Goal: Task Accomplishment & Management: Manage account settings

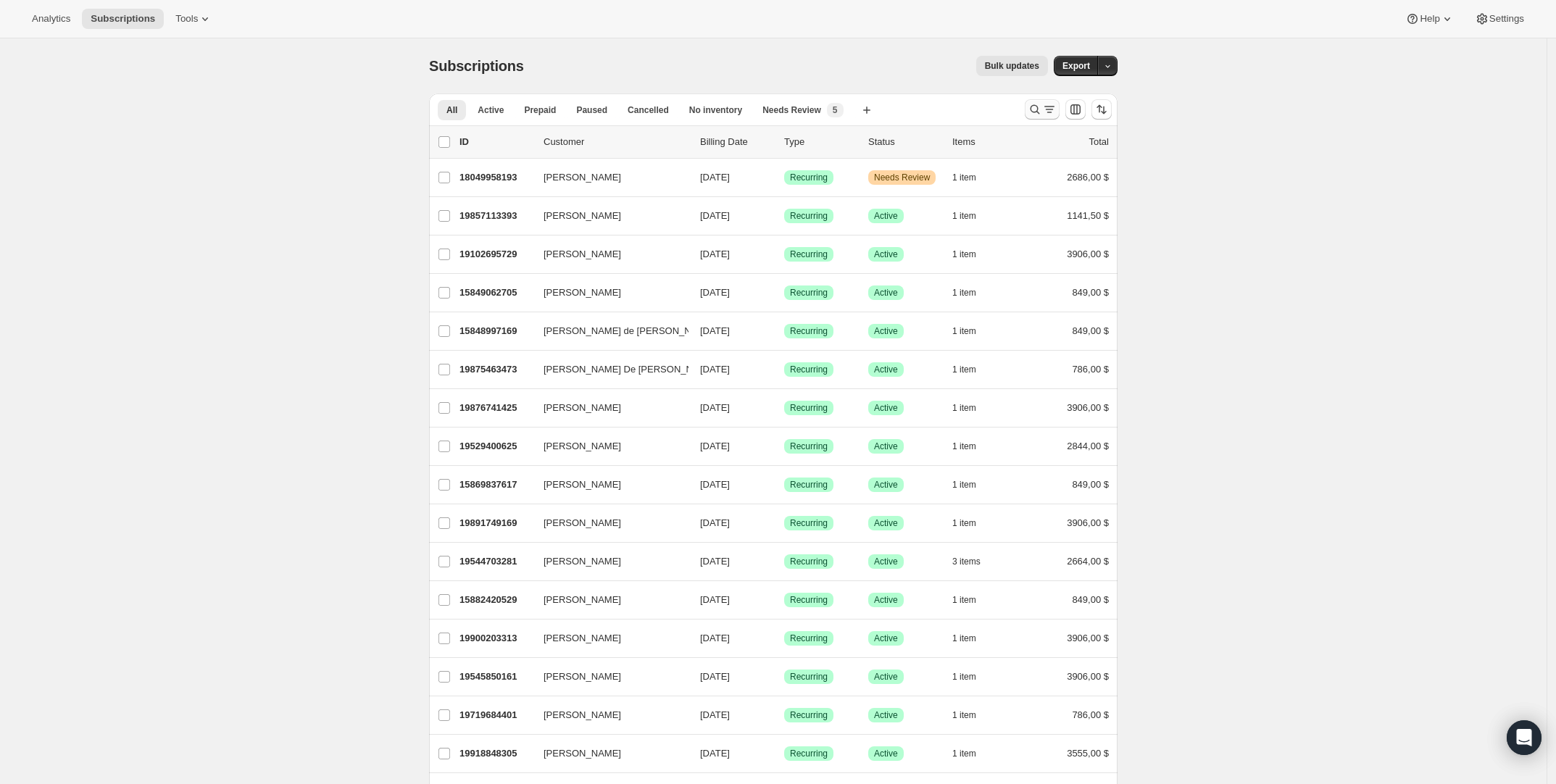
click at [1037, 116] on icon "Buscar y filtrar resultados" at bounding box center [1034, 109] width 15 height 15
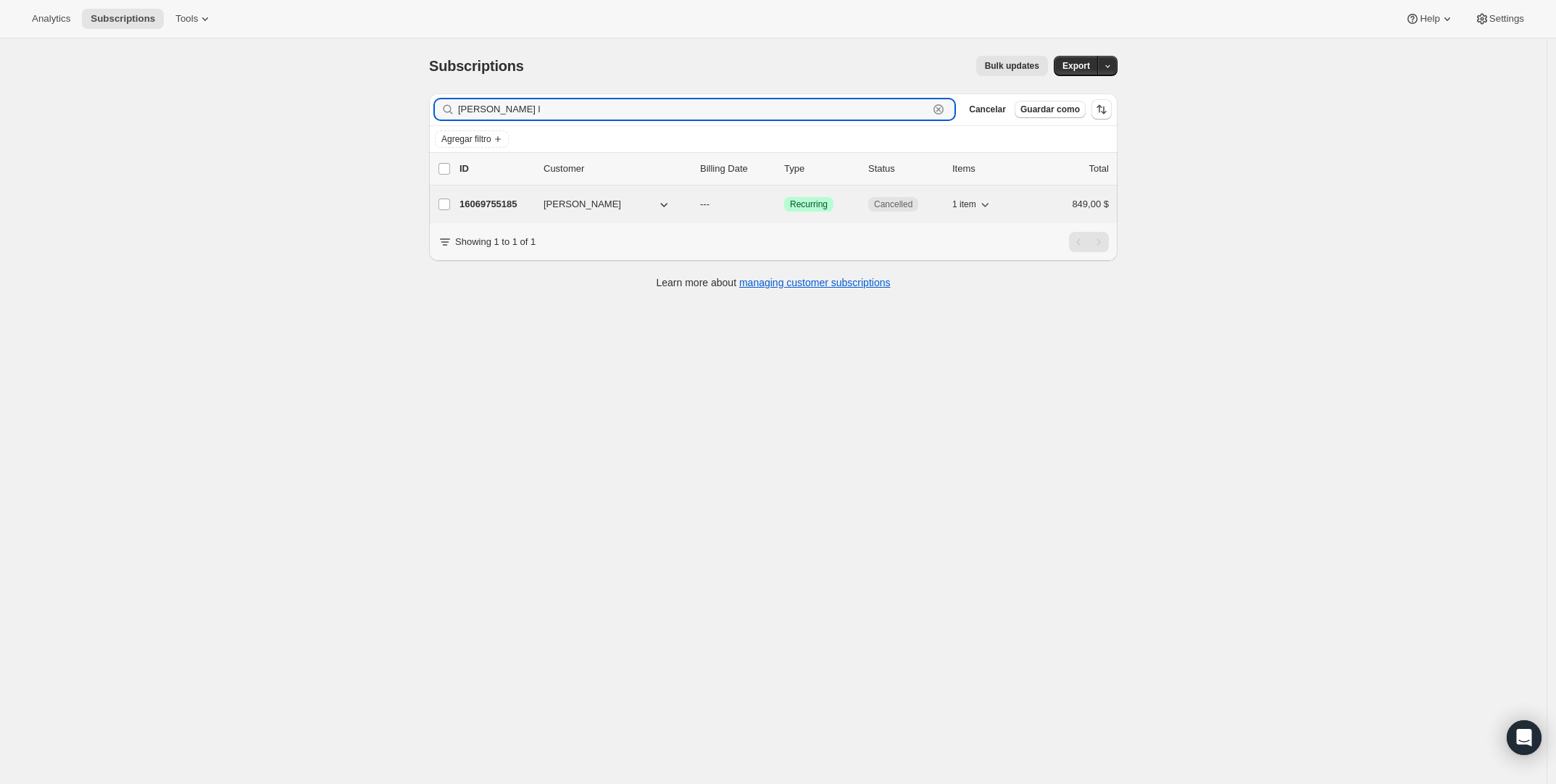
type input "[PERSON_NAME] l"
click at [621, 200] on span "[PERSON_NAME]" at bounding box center [582, 204] width 78 height 15
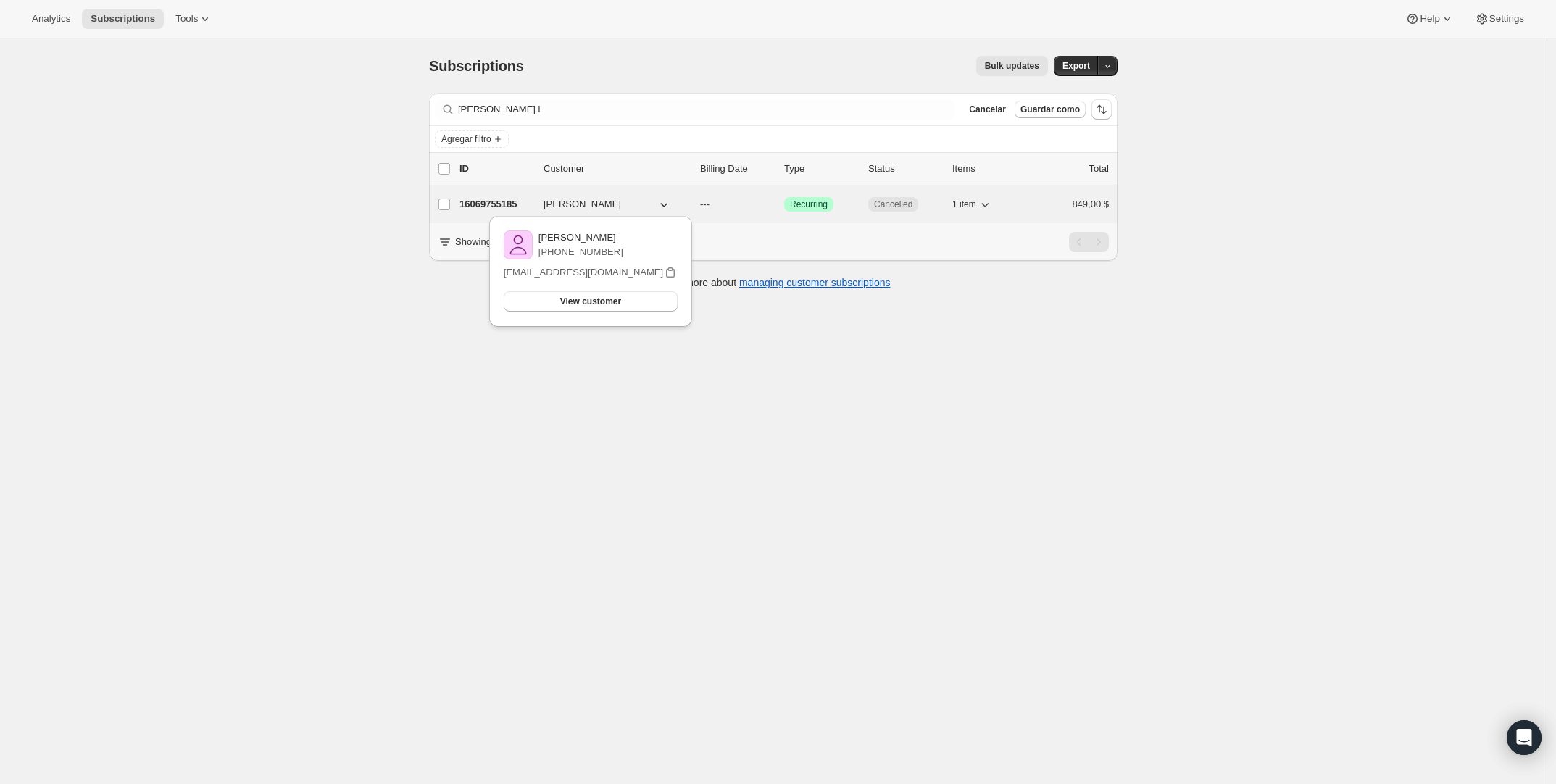
click at [511, 195] on div "16069755185 [PERSON_NAME] --- Logrado Recurring Cancelled 1 item 849,00 $" at bounding box center [784, 204] width 649 height 20
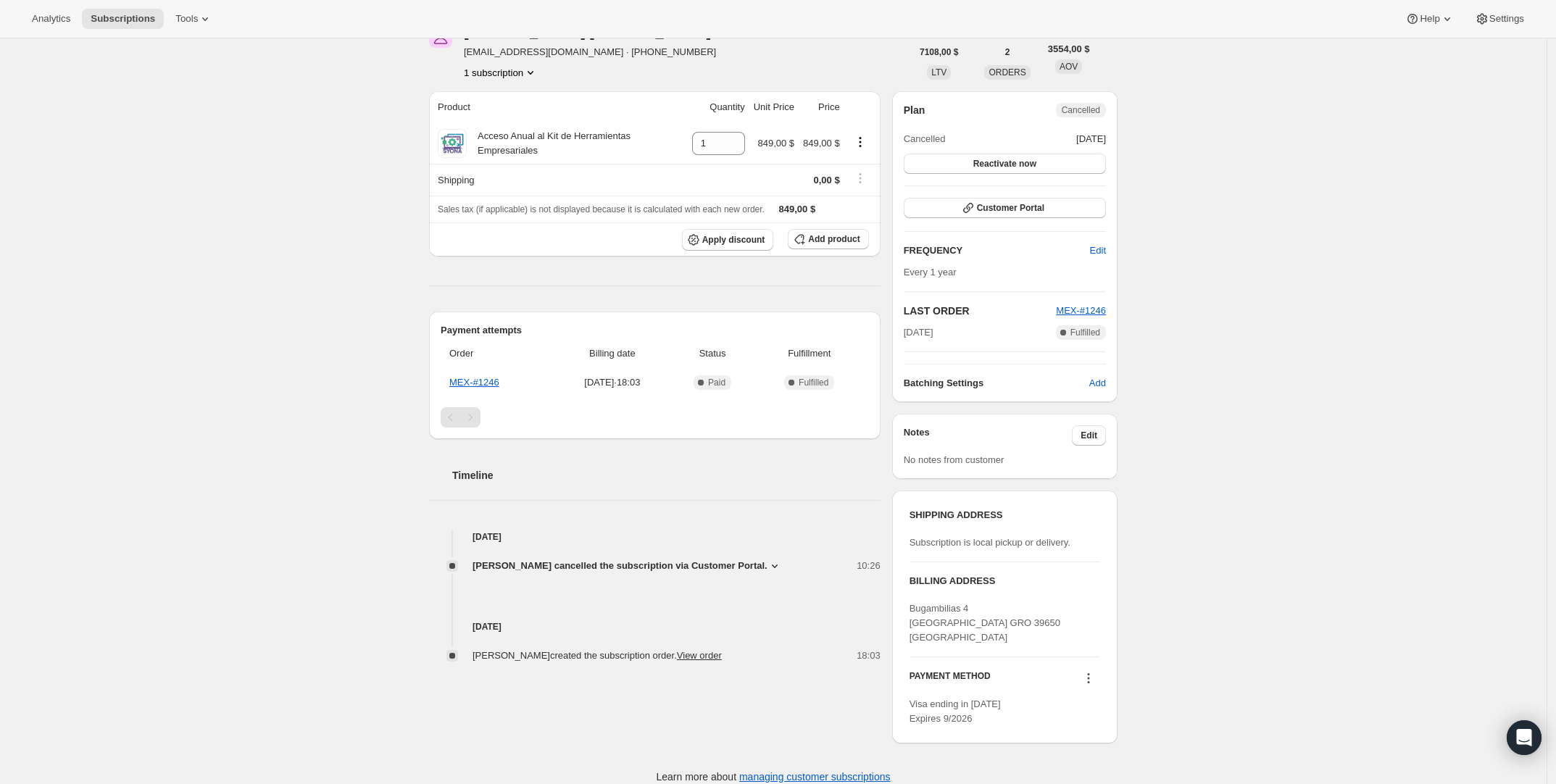
scroll to position [90, 0]
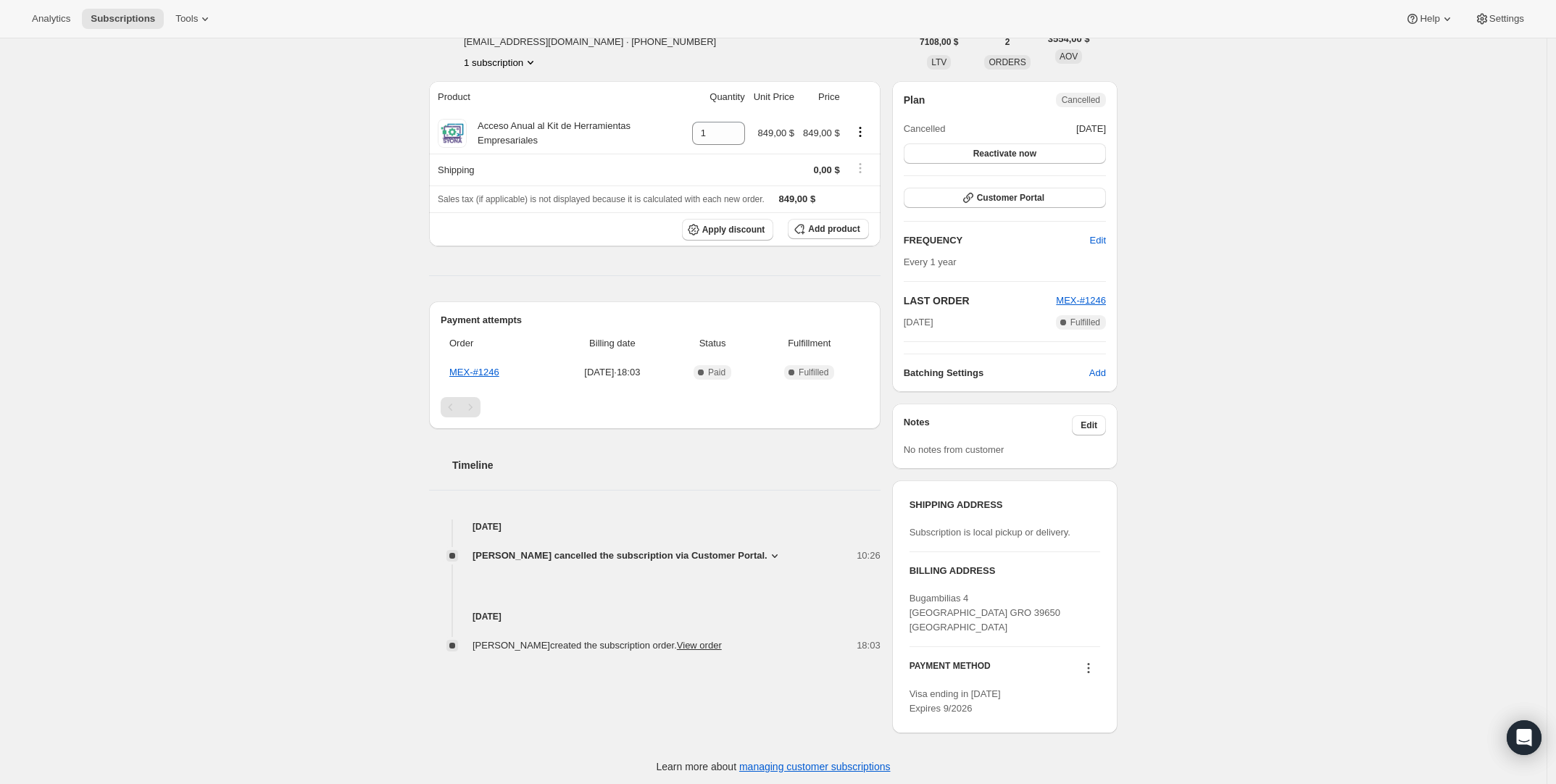
click at [781, 554] on icon at bounding box center [774, 555] width 15 height 15
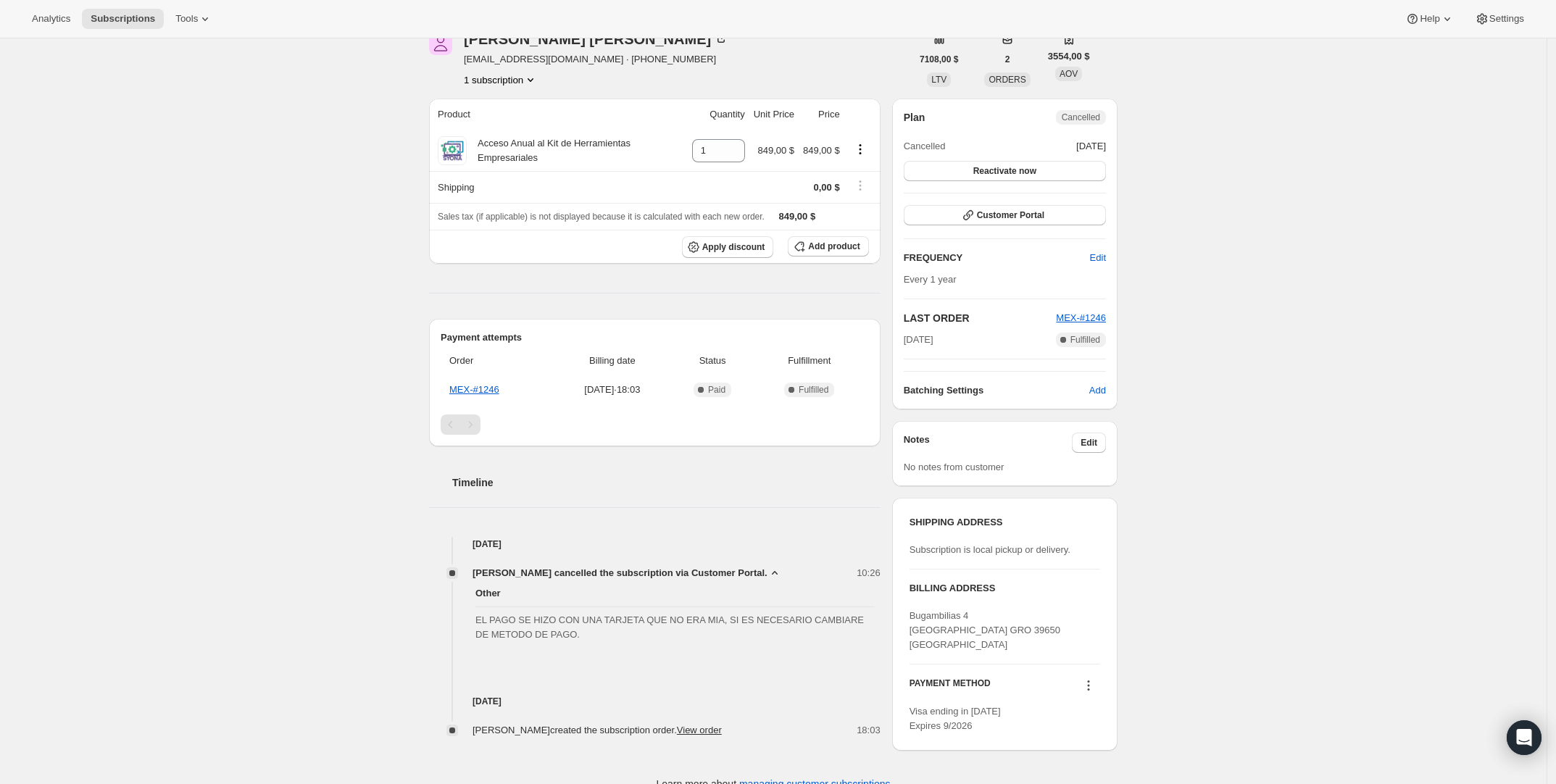
scroll to position [96, 0]
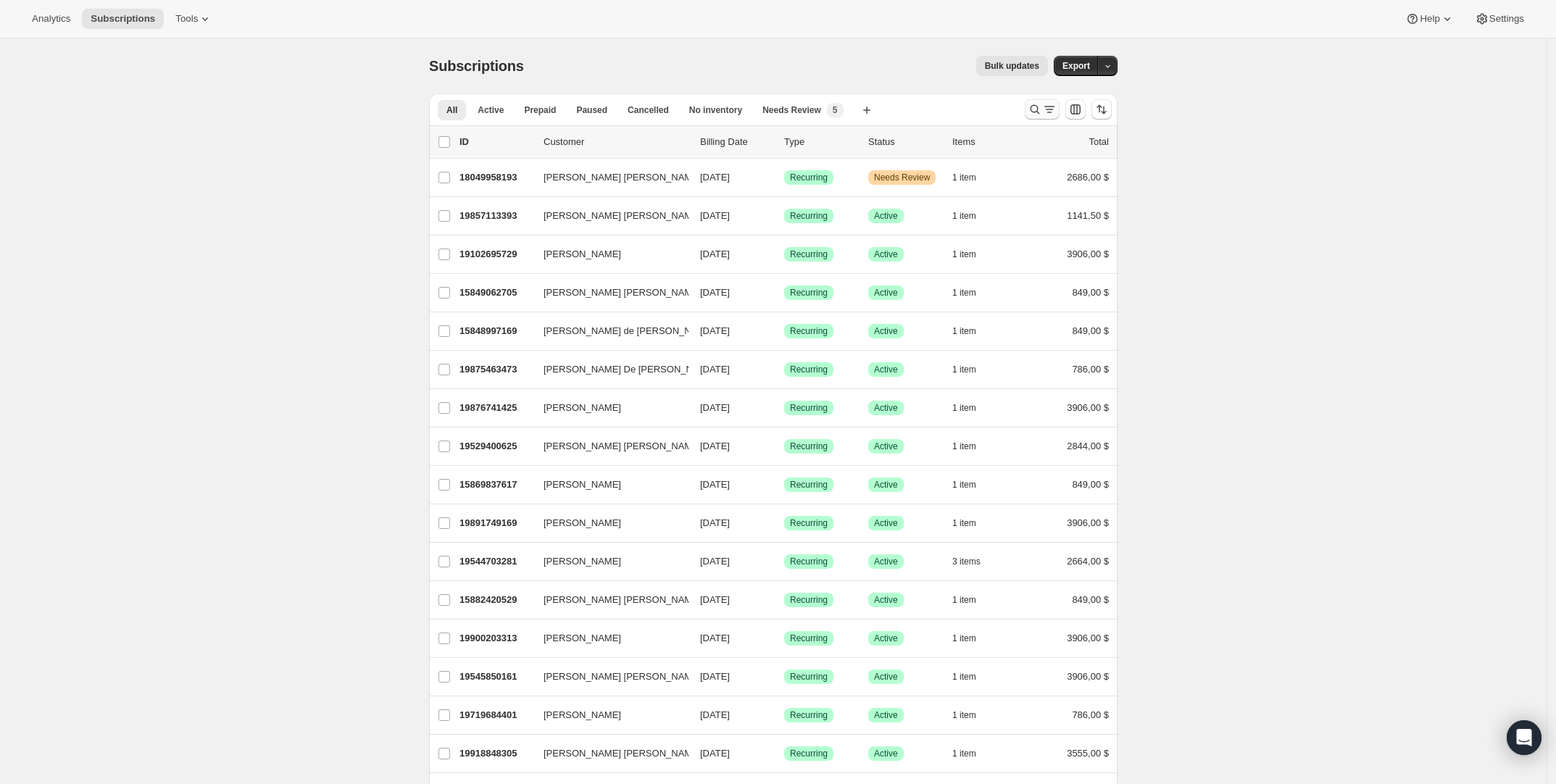
click at [1035, 104] on icon "Buscar y filtrar resultados" at bounding box center [1034, 109] width 15 height 15
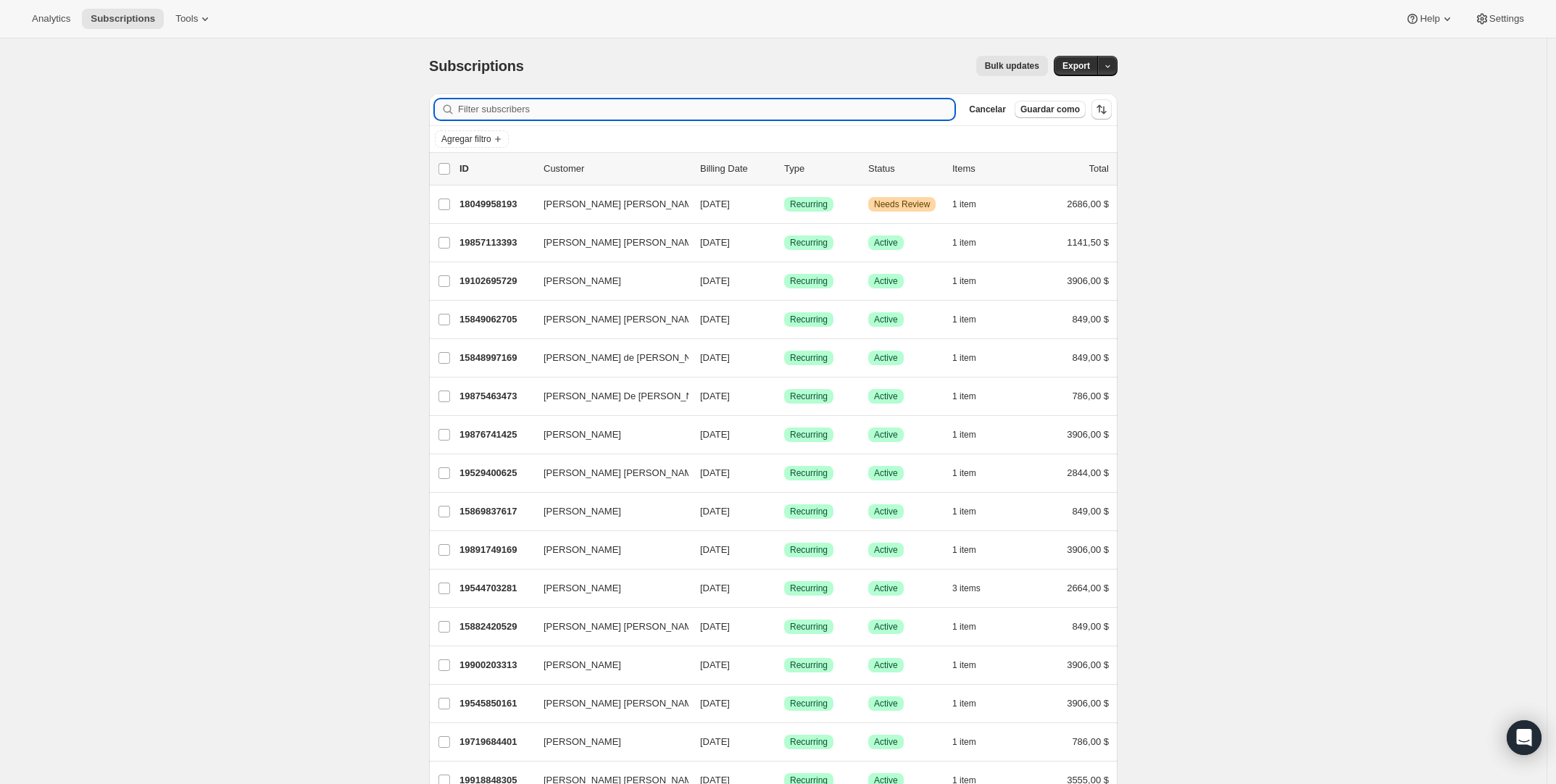
click at [638, 105] on input "Filter subscribers" at bounding box center [706, 109] width 497 height 20
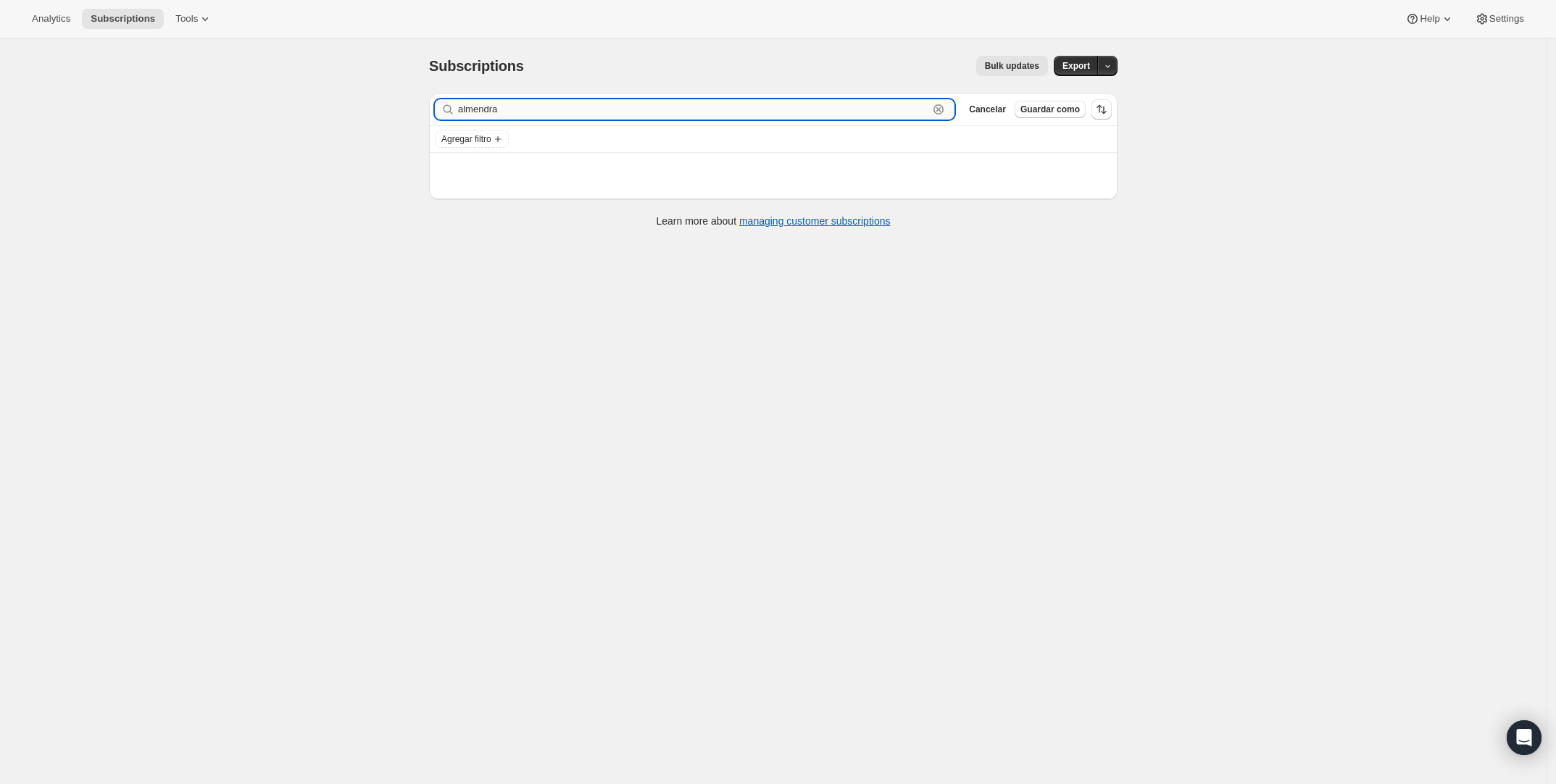
type input "almendra"
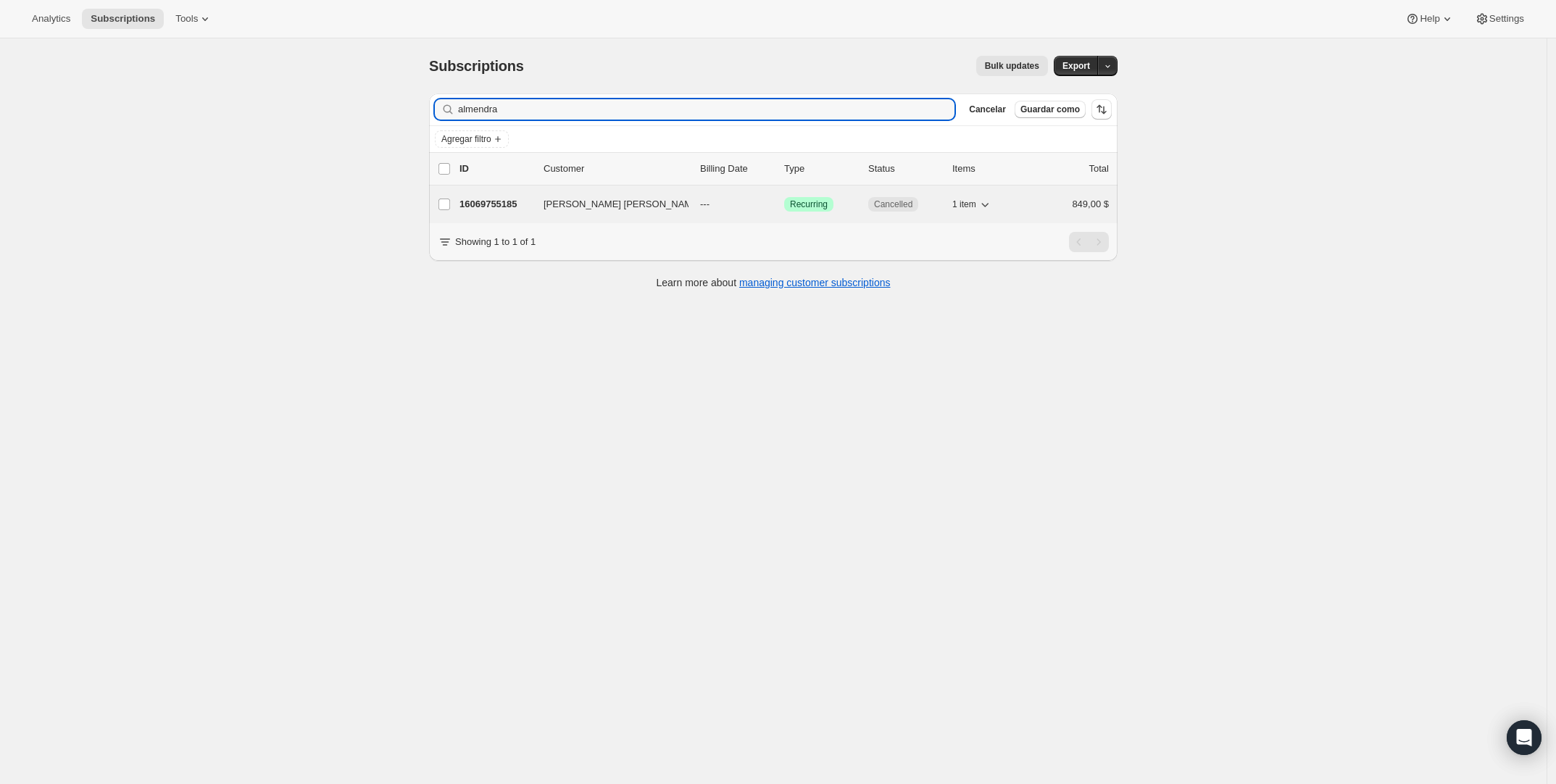
click at [595, 213] on div "16069755185 [PERSON_NAME] --- Logrado Recurring Cancelled 1 item 849,00 $" at bounding box center [784, 204] width 649 height 20
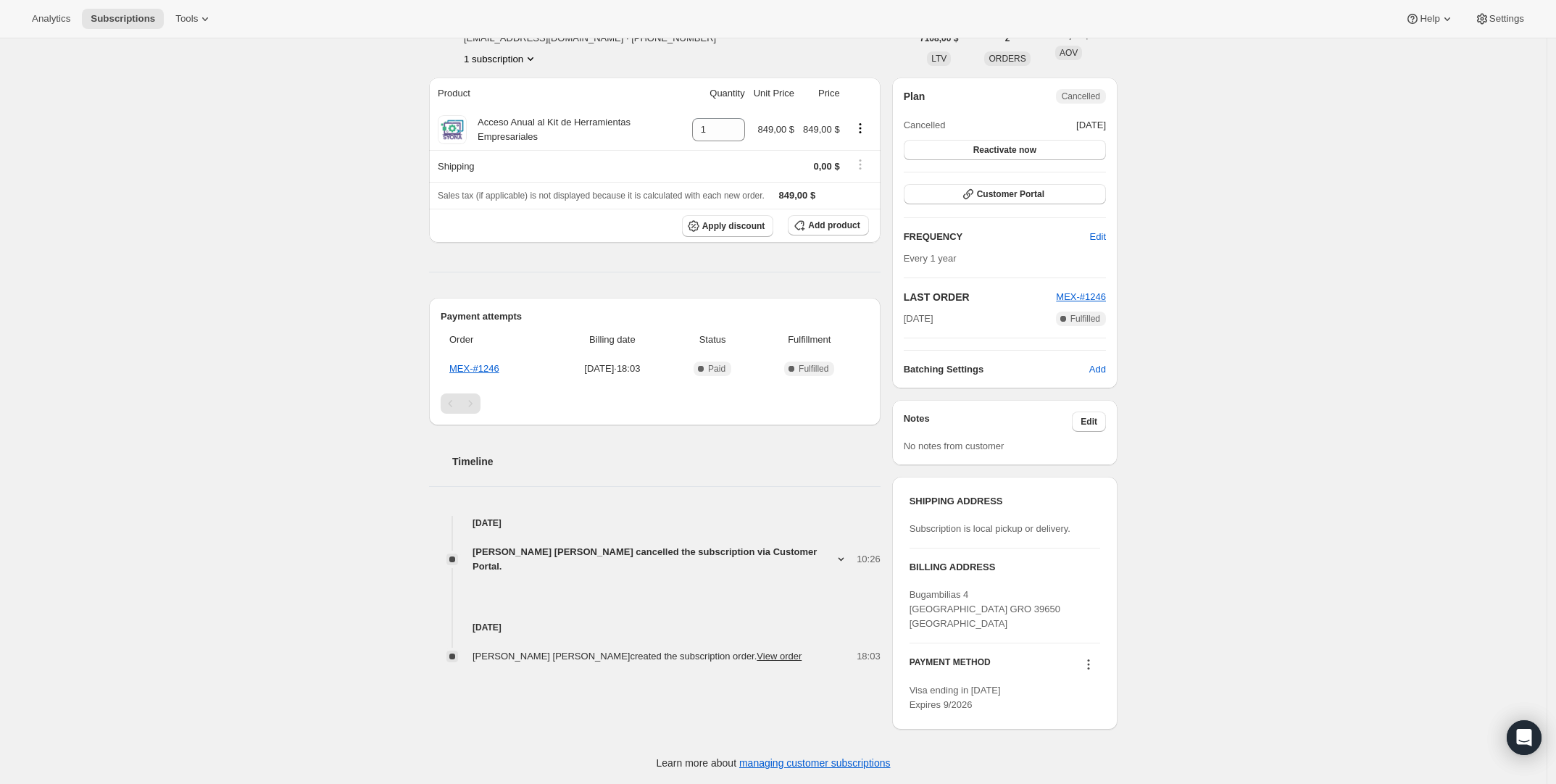
scroll to position [96, 0]
click at [1089, 662] on icon at bounding box center [1088, 663] width 15 height 15
click at [1094, 662] on icon at bounding box center [1088, 663] width 15 height 15
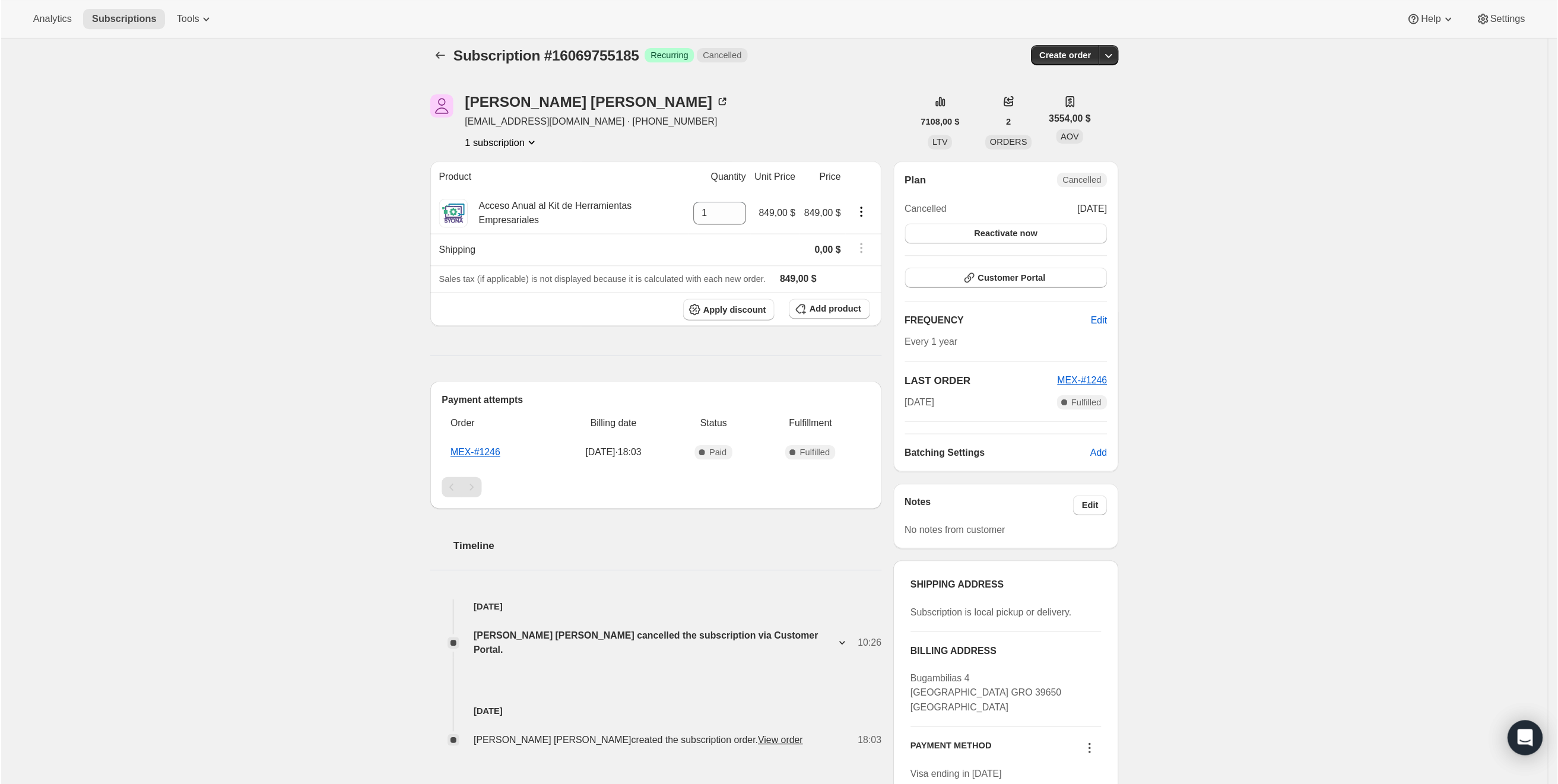
scroll to position [0, 0]
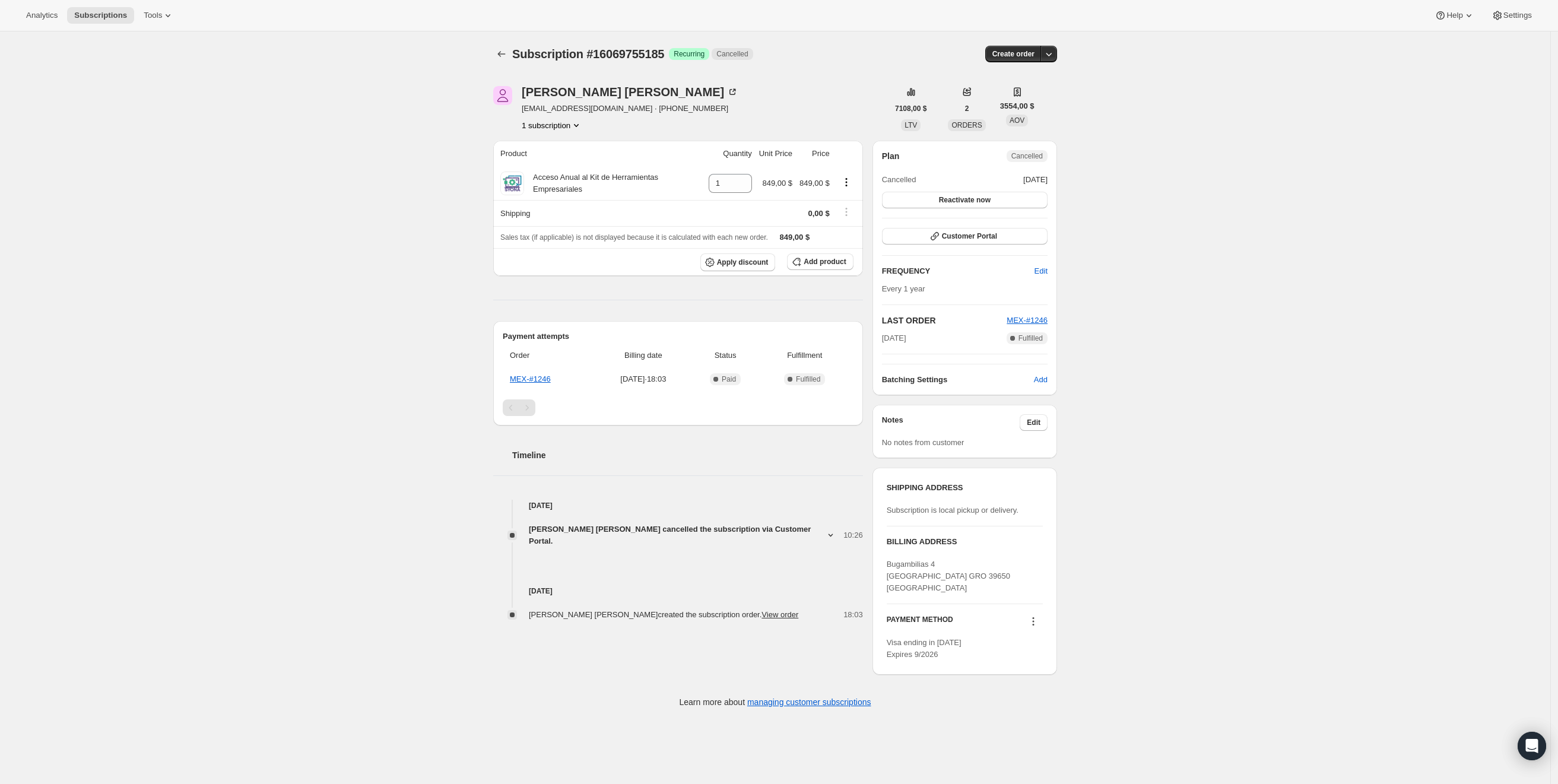
click at [1034, 621] on icon at bounding box center [1033, 621] width 12 height 12
click at [1017, 642] on span "Send link to update card" at bounding box center [1033, 646] width 83 height 9
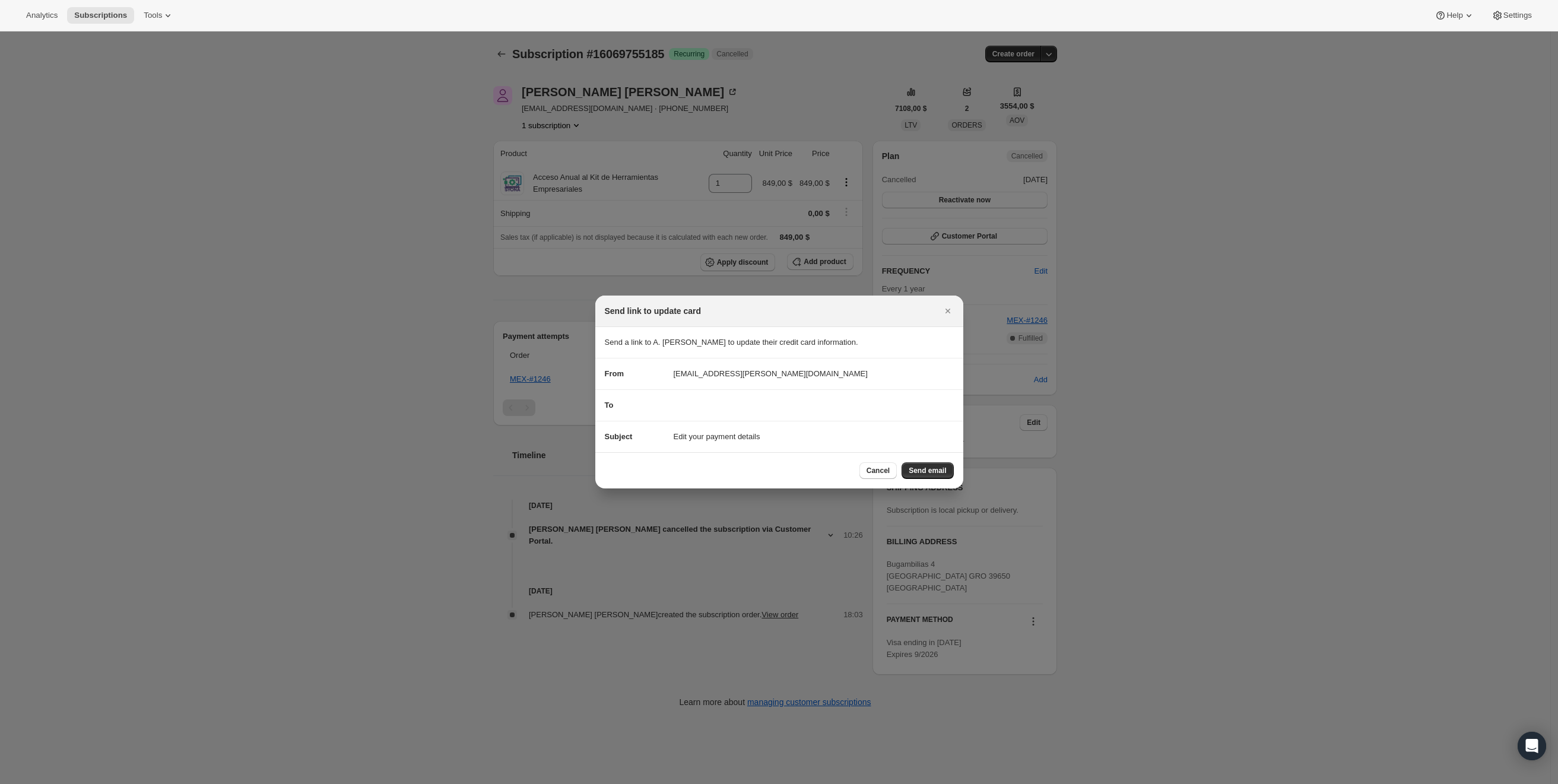
click at [708, 402] on div "To" at bounding box center [779, 405] width 349 height 12
click at [718, 400] on div "To" at bounding box center [779, 405] width 349 height 12
click at [685, 406] on div "To" at bounding box center [779, 405] width 349 height 12
click at [662, 388] on section "From support@syona.co" at bounding box center [779, 373] width 368 height 31
click at [949, 315] on icon "Cerrar" at bounding box center [947, 310] width 12 height 12
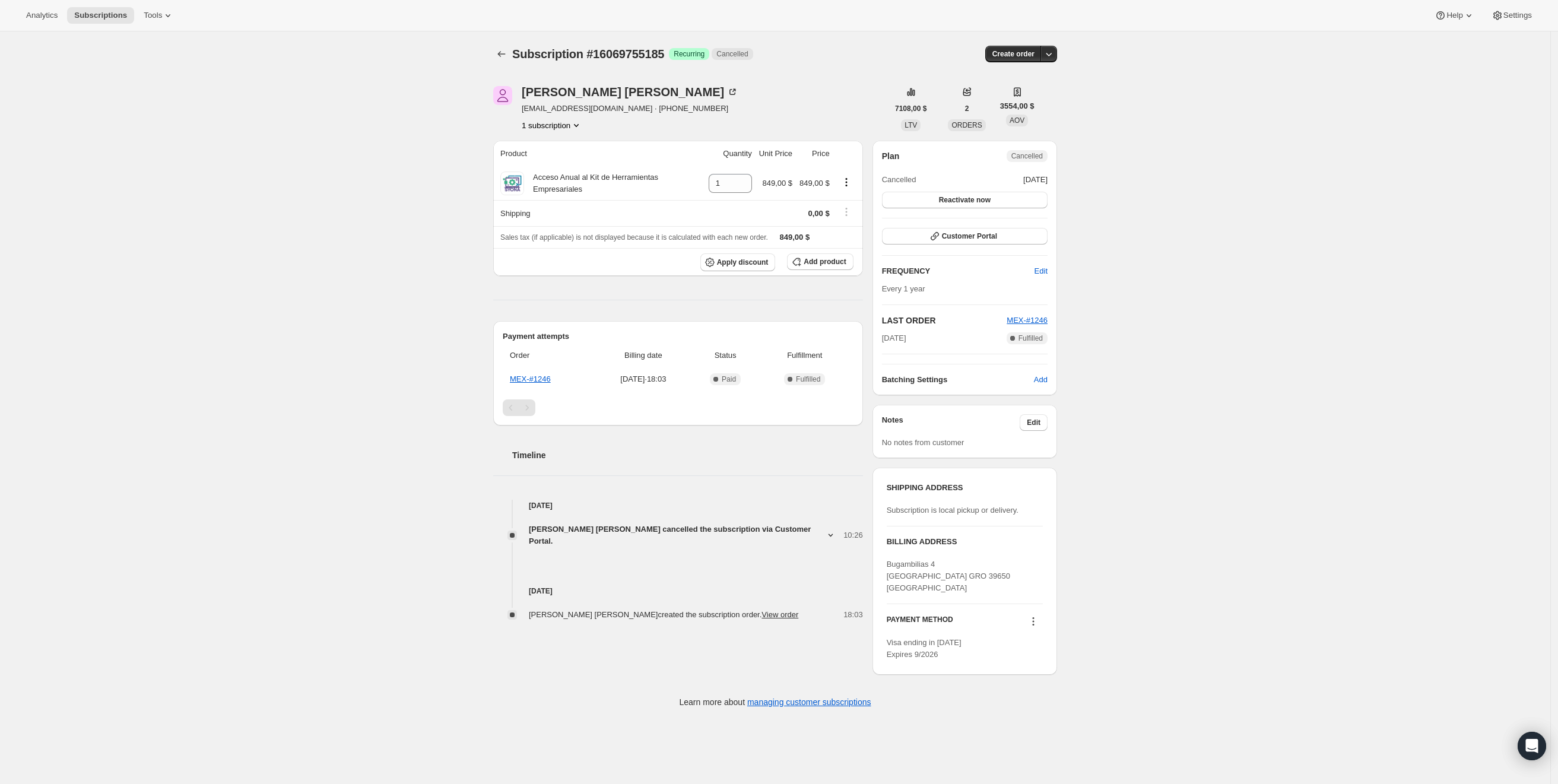
click at [631, 111] on span "[EMAIL_ADDRESS][DOMAIN_NAME] · [PHONE_NUMBER]" at bounding box center [630, 108] width 217 height 12
click at [1039, 619] on icon at bounding box center [1033, 621] width 12 height 12
click at [1037, 622] on icon at bounding box center [1033, 621] width 12 height 12
click at [1039, 626] on icon at bounding box center [1033, 621] width 12 height 12
click at [1041, 642] on span "Send link to update card" at bounding box center [1033, 646] width 83 height 9
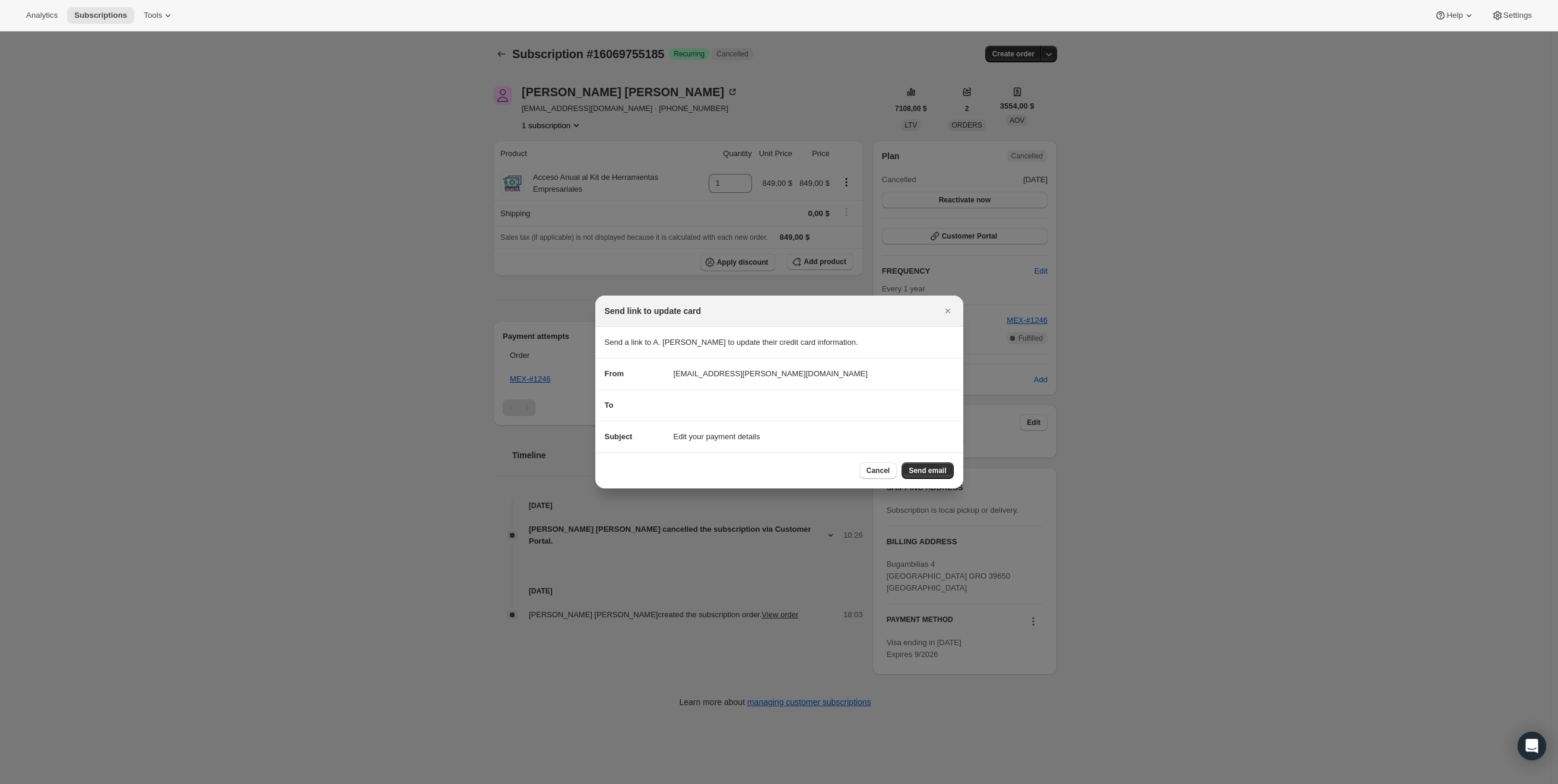
click at [677, 400] on div "To" at bounding box center [779, 405] width 349 height 12
click at [734, 443] on span "Edit your payment details" at bounding box center [717, 436] width 87 height 12
click at [693, 423] on section "Subject Edit your payment details" at bounding box center [779, 436] width 368 height 31
click at [703, 400] on div "To" at bounding box center [779, 405] width 349 height 12
click at [934, 464] on button "Send email" at bounding box center [927, 470] width 52 height 17
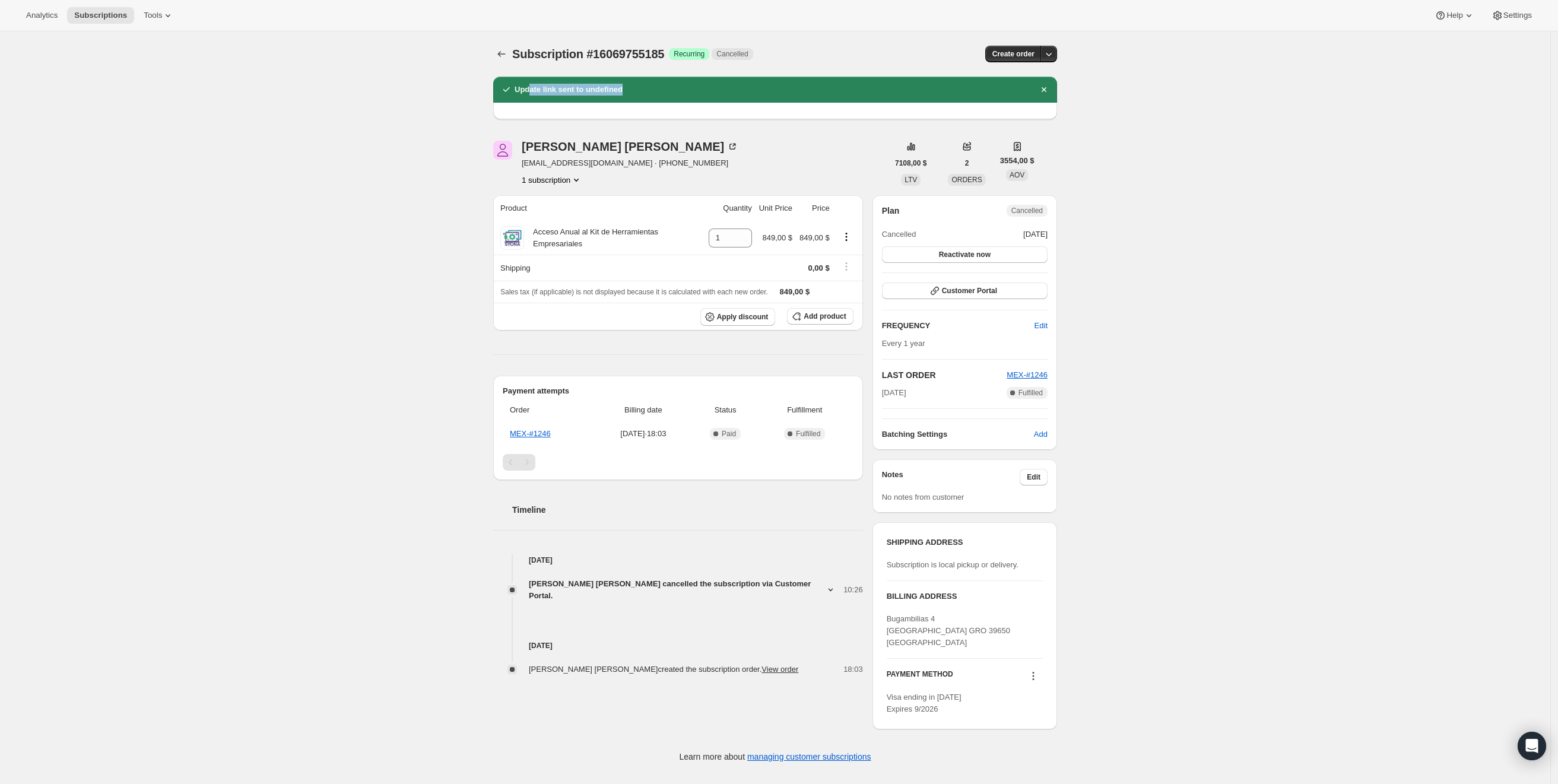
drag, startPoint x: 592, startPoint y: 86, endPoint x: 533, endPoint y: 85, distance: 59.0
click at [533, 85] on div "Update link sent to undefined" at bounding box center [775, 89] width 549 height 12
click at [1033, 642] on icon at bounding box center [1033, 676] width 12 height 12
click at [1045, 642] on span "Send link to update card" at bounding box center [1033, 700] width 83 height 9
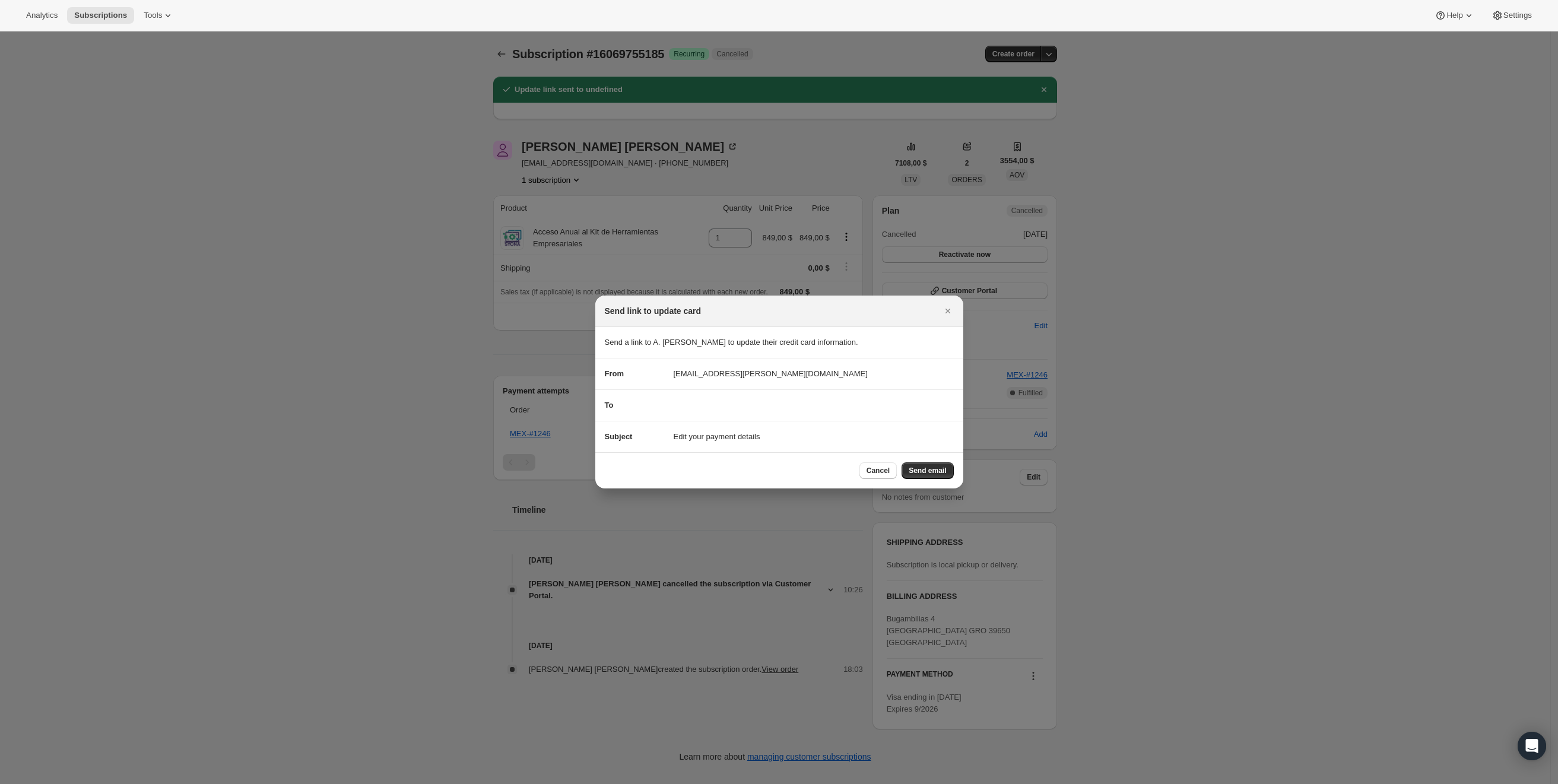
click at [577, 124] on div at bounding box center [779, 392] width 1558 height 784
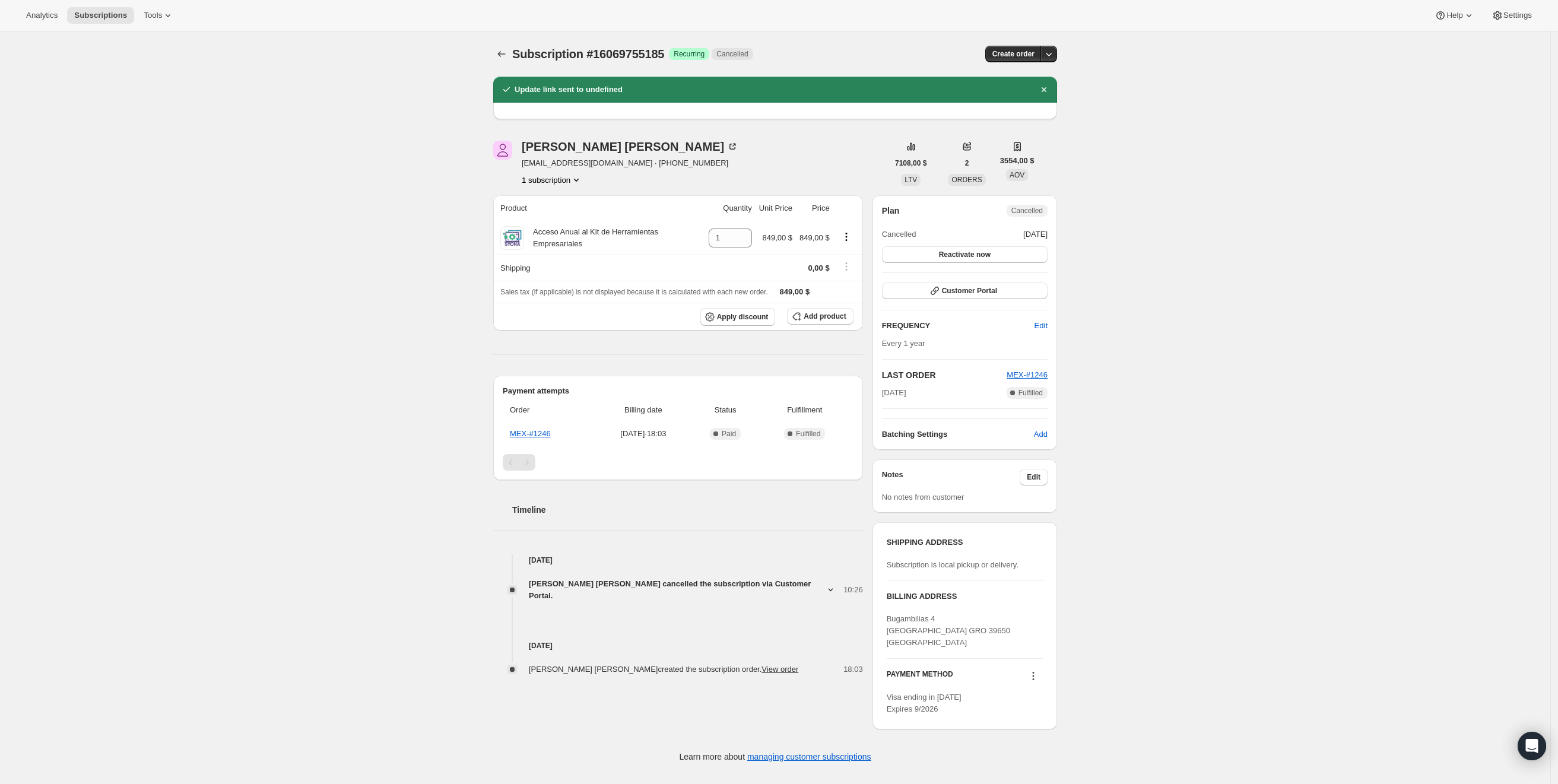
click at [825, 584] on icon at bounding box center [830, 590] width 11 height 11
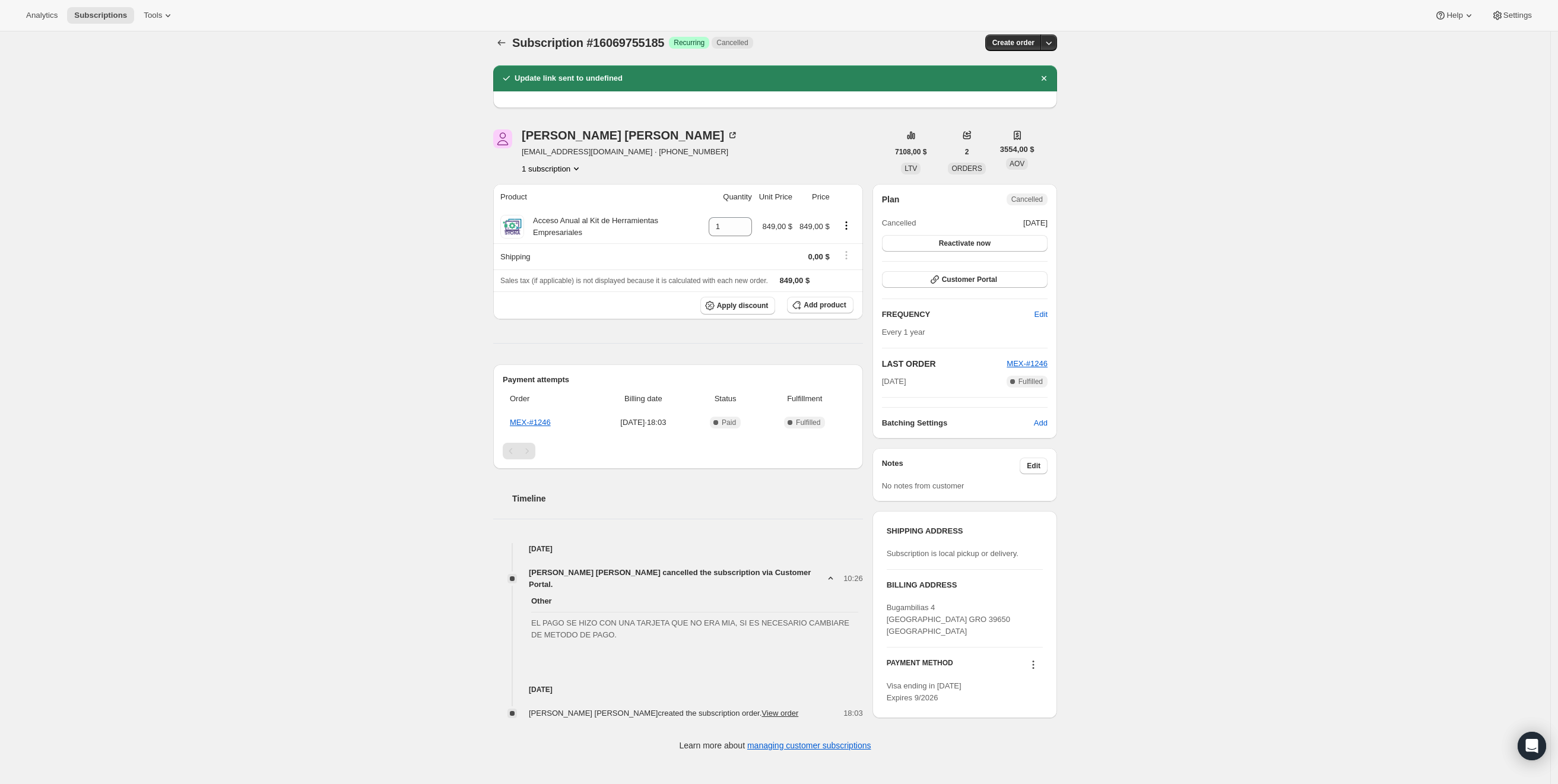
scroll to position [32, 0]
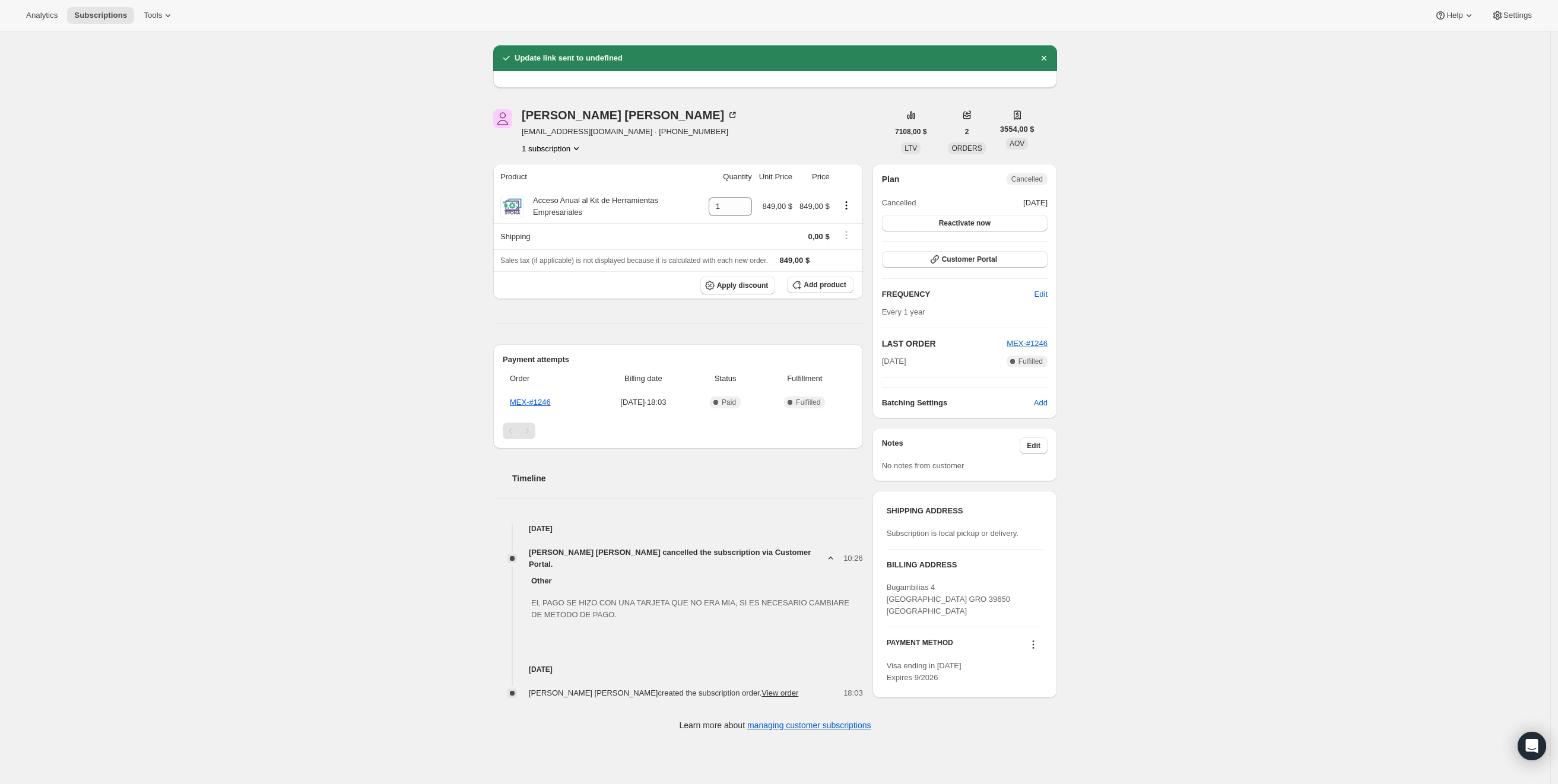
click at [1038, 642] on icon at bounding box center [1033, 644] width 12 height 12
click at [1037, 642] on span "Send link to update card" at bounding box center [1033, 669] width 83 height 9
